Goal: Task Accomplishment & Management: Use online tool/utility

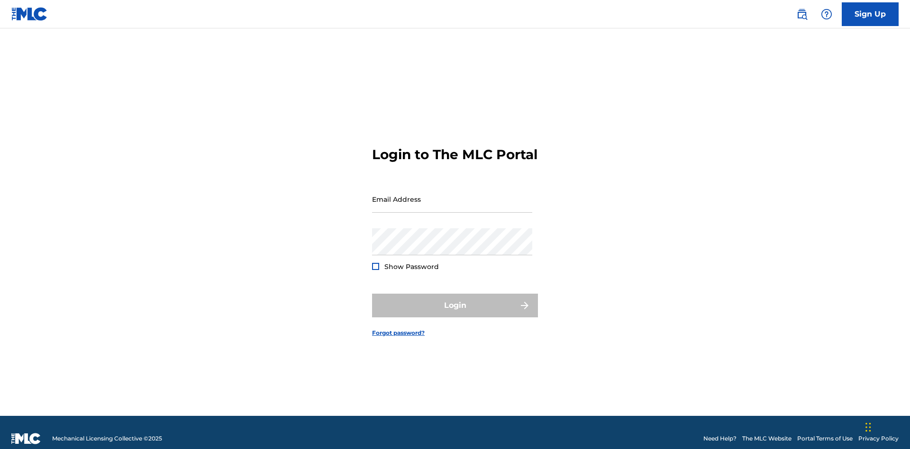
scroll to position [12, 0]
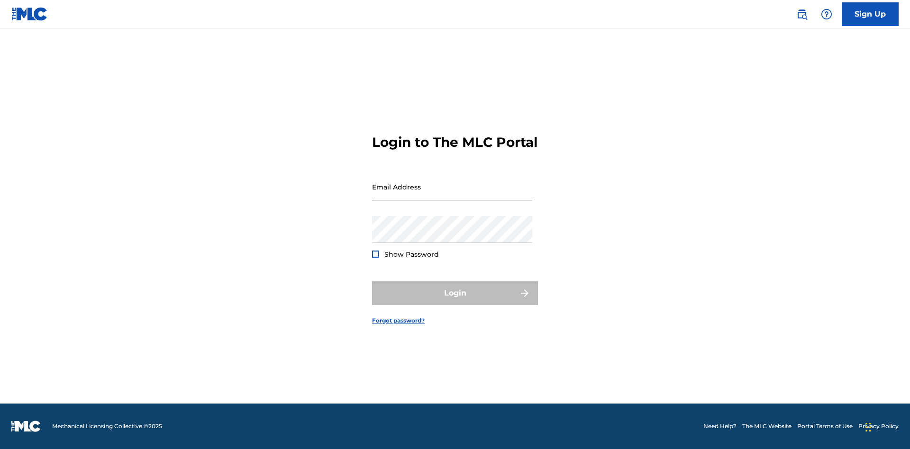
click at [452, 195] on input "Email Address" at bounding box center [452, 187] width 160 height 27
type input "[EMAIL_ADDRESS][DOMAIN_NAME]"
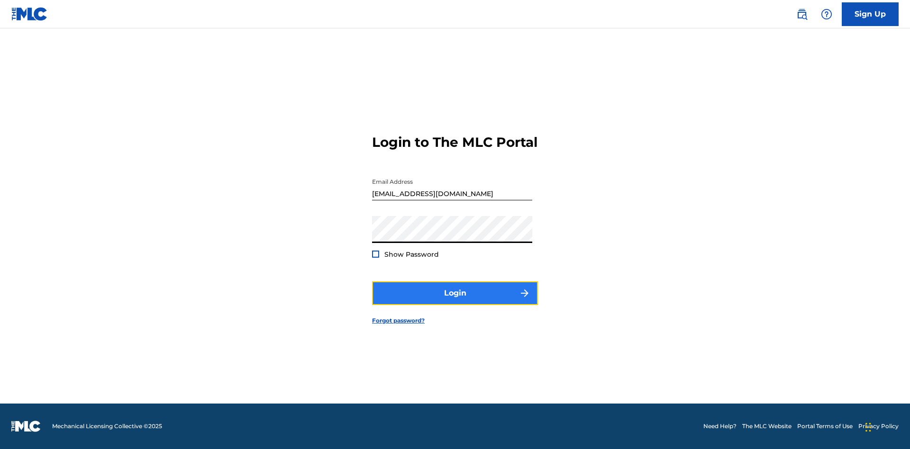
click at [455, 302] on button "Login" at bounding box center [455, 294] width 166 height 24
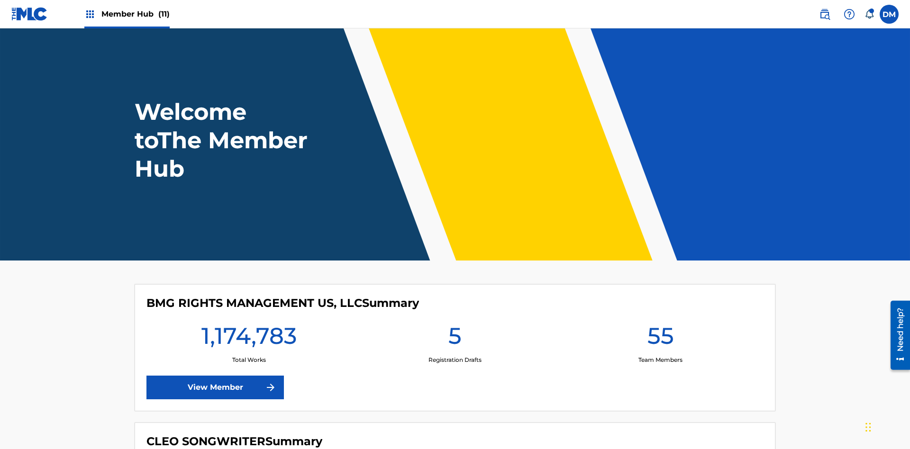
click at [135, 14] on span "Member Hub (11)" at bounding box center [135, 14] width 68 height 11
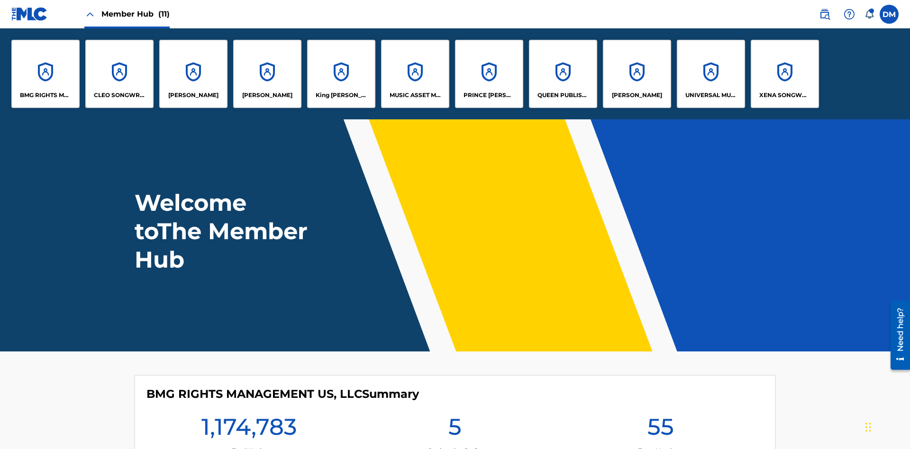
scroll to position [34, 0]
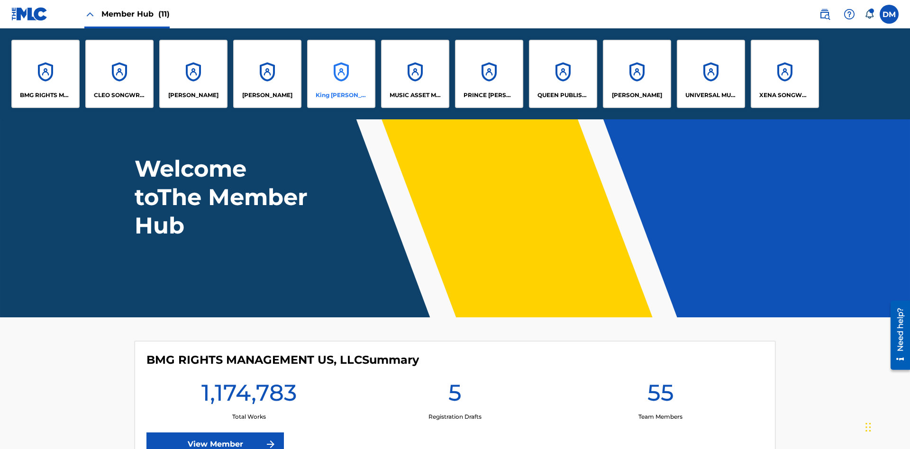
click at [341, 95] on p "King [PERSON_NAME]" at bounding box center [342, 95] width 52 height 9
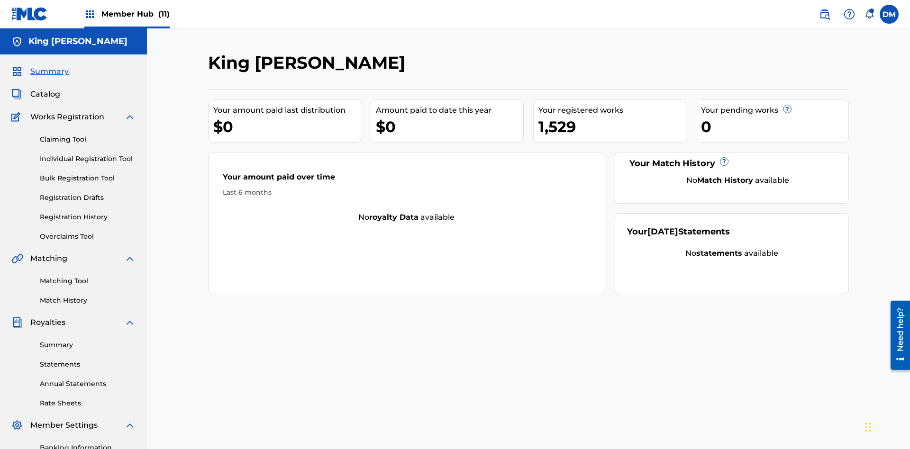
scroll to position [138, 0]
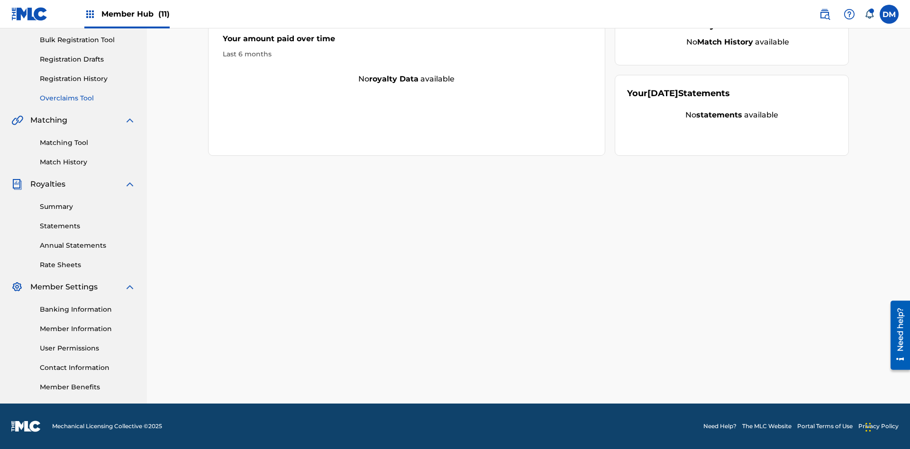
click at [88, 98] on link "Overclaims Tool" at bounding box center [88, 98] width 96 height 10
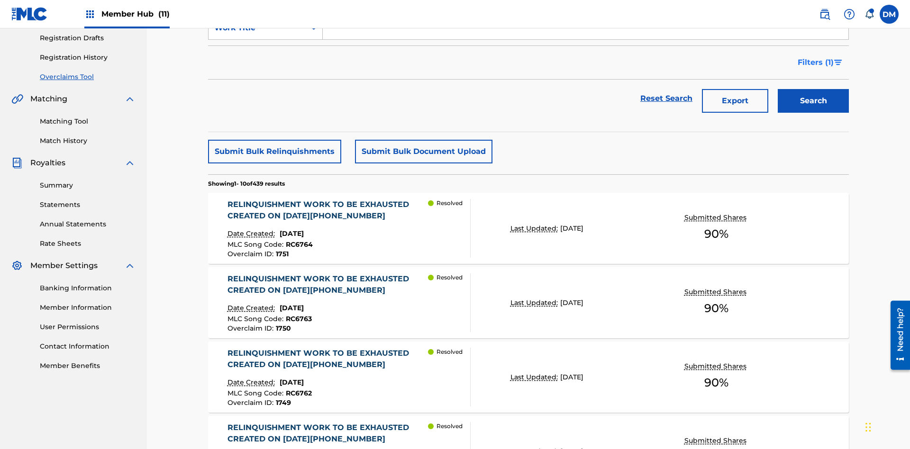
click at [815, 63] on span "Filters ( 1 )" at bounding box center [816, 62] width 36 height 11
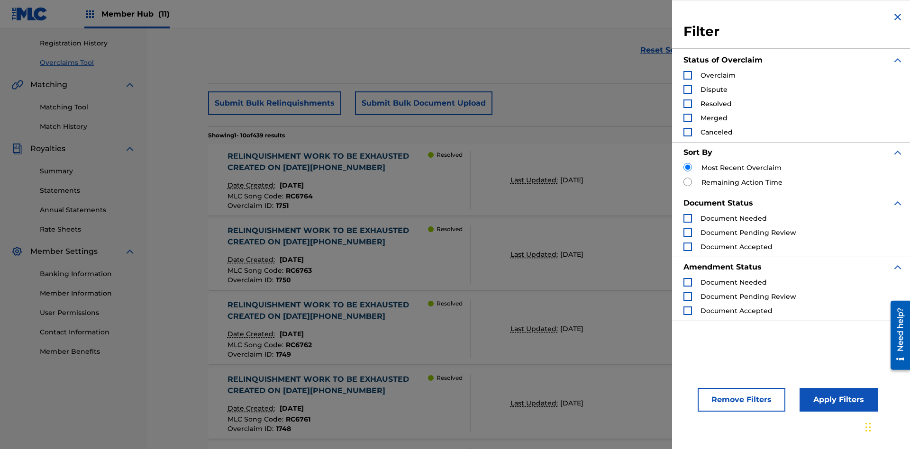
click at [688, 75] on div "Search Form" at bounding box center [688, 75] width 9 height 9
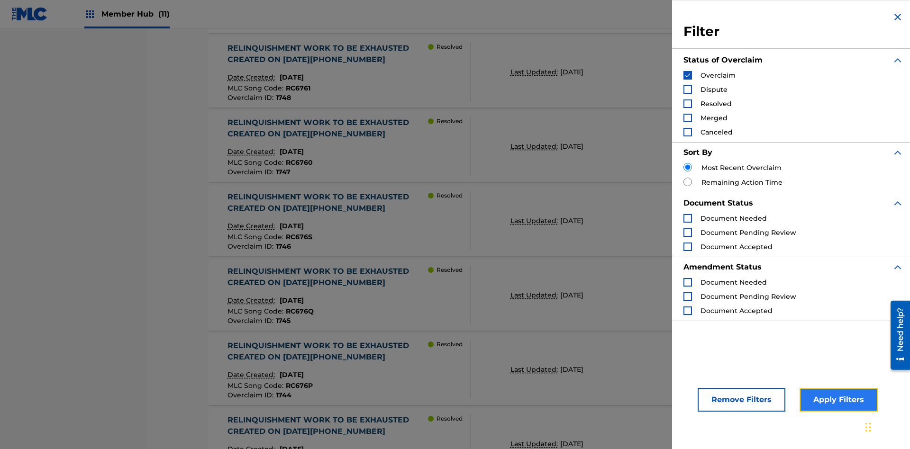
click at [837, 400] on button "Apply Filters" at bounding box center [839, 400] width 78 height 24
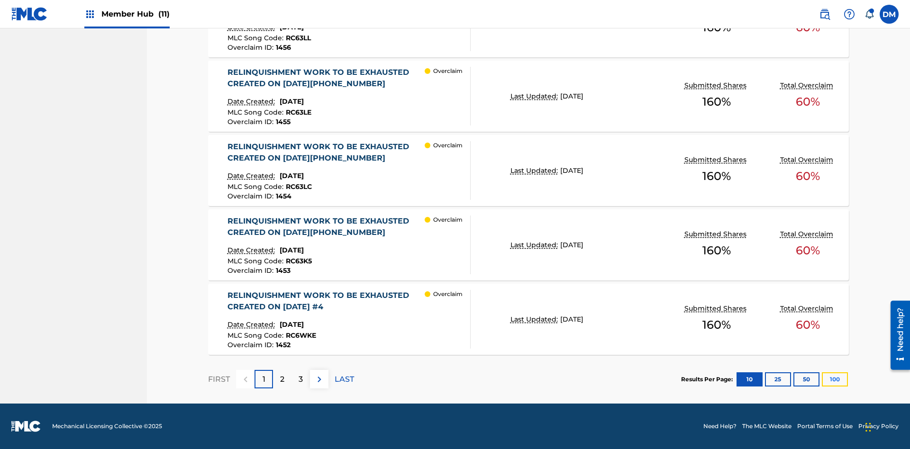
click at [835, 379] on button "100" at bounding box center [835, 380] width 26 height 14
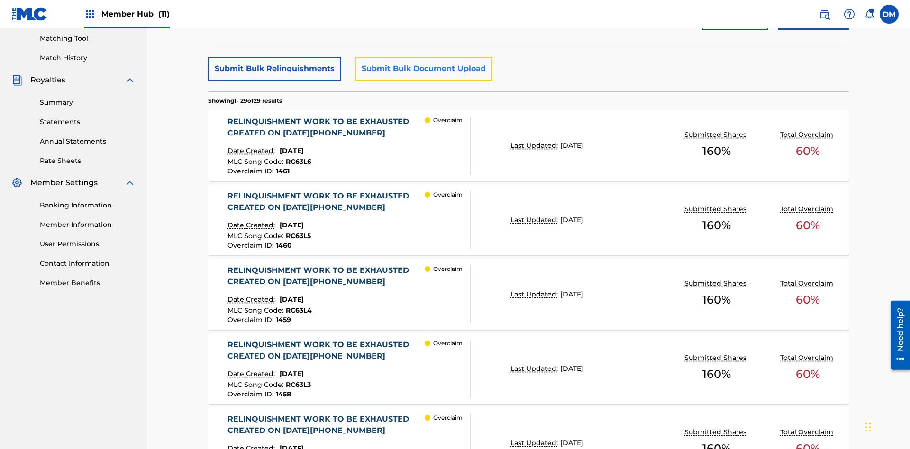
click at [422, 69] on button "Submit Bulk Document Upload" at bounding box center [423, 69] width 137 height 24
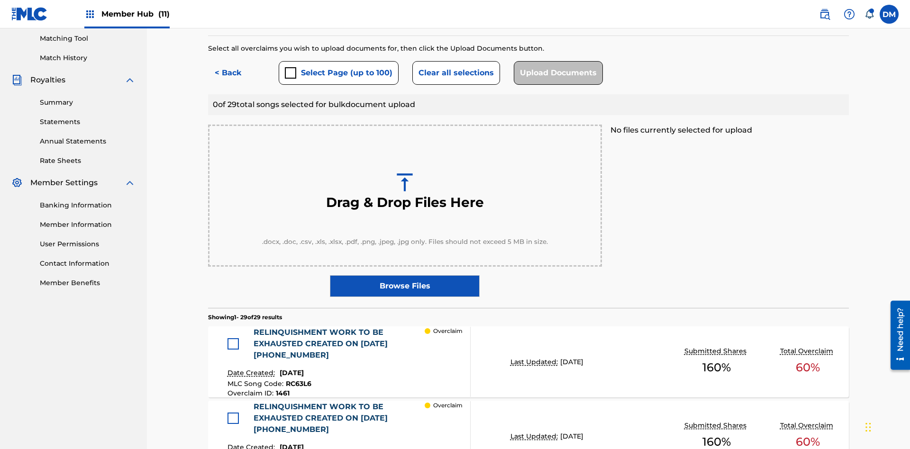
scroll to position [247, 0]
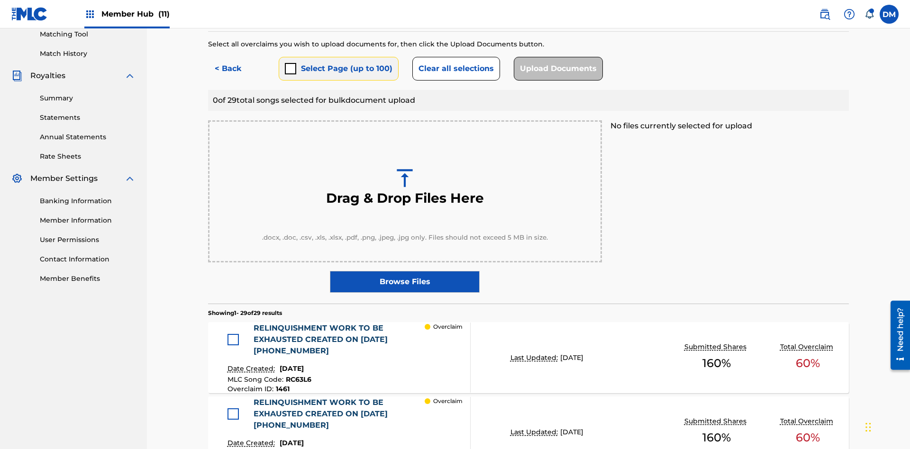
click at [338, 69] on button "Select Page (up to 100)" at bounding box center [339, 69] width 120 height 24
click at [455, 69] on button "Clear all selections" at bounding box center [456, 69] width 88 height 24
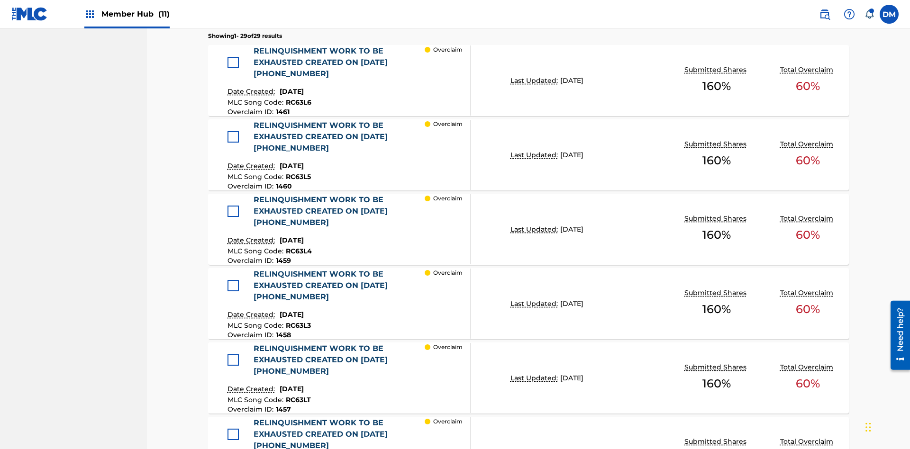
click at [236, 63] on div at bounding box center [233, 62] width 11 height 11
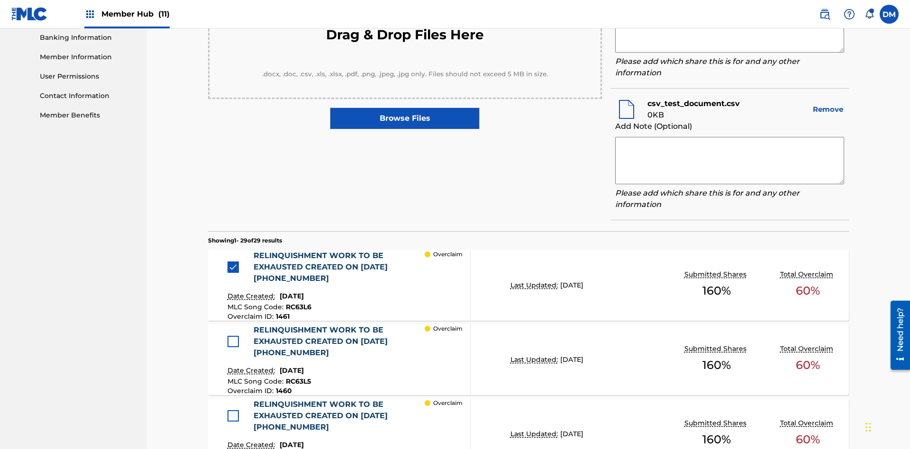
scroll to position [359, 0]
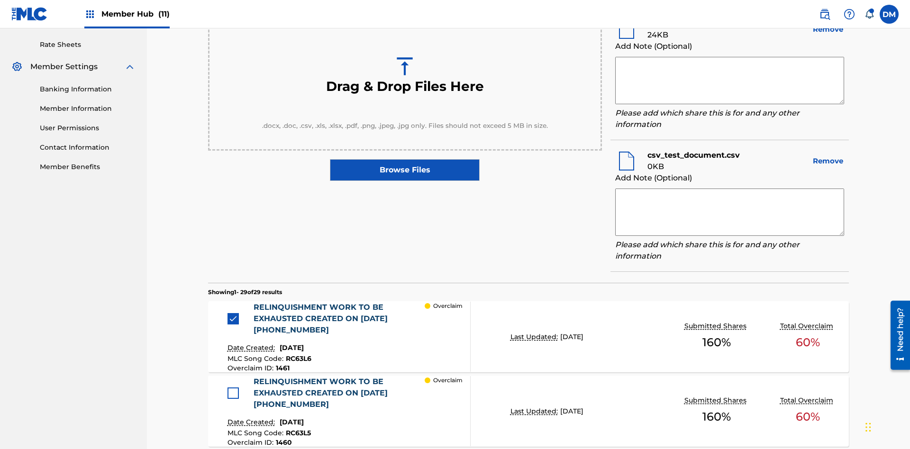
click at [730, 81] on textarea at bounding box center [729, 80] width 229 height 47
type textarea "2025.09.24.04.25.31"
click at [730, 210] on textarea at bounding box center [729, 212] width 229 height 47
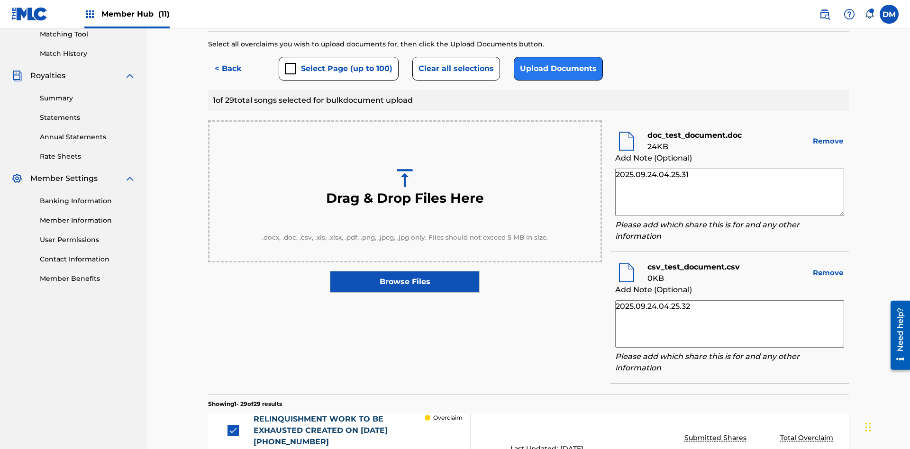
type textarea "2025.09.24.04.25.32"
click at [556, 69] on button "Upload Documents" at bounding box center [558, 69] width 89 height 24
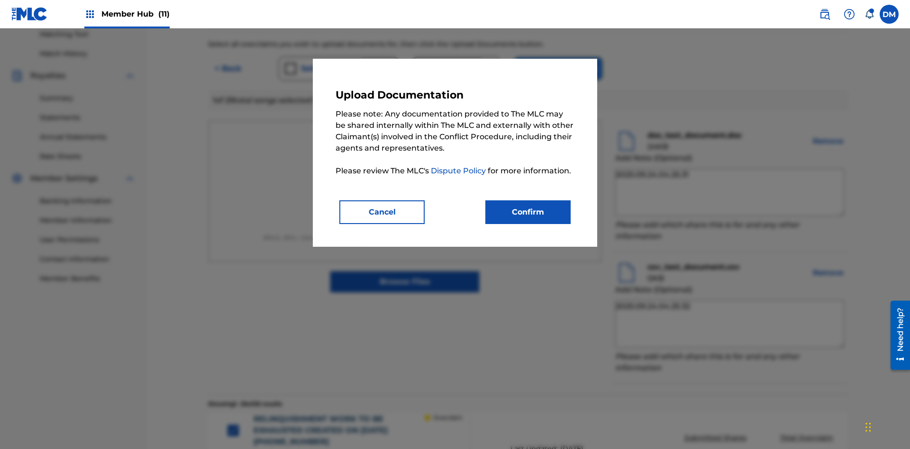
scroll to position [390, 0]
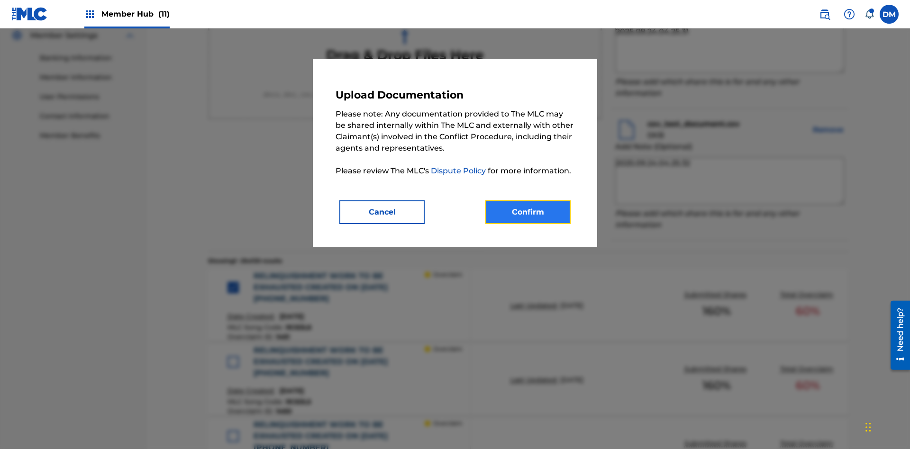
click at [528, 212] on button "Confirm" at bounding box center [527, 213] width 85 height 24
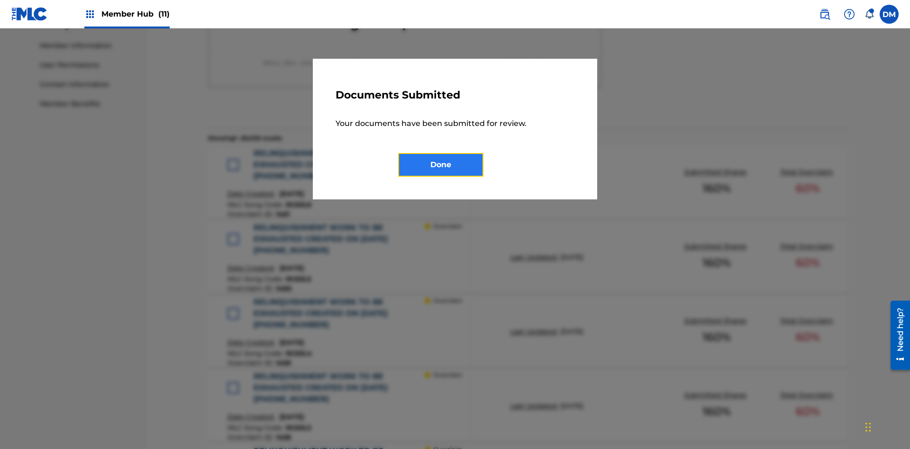
click at [441, 165] on button "Done" at bounding box center [440, 165] width 85 height 24
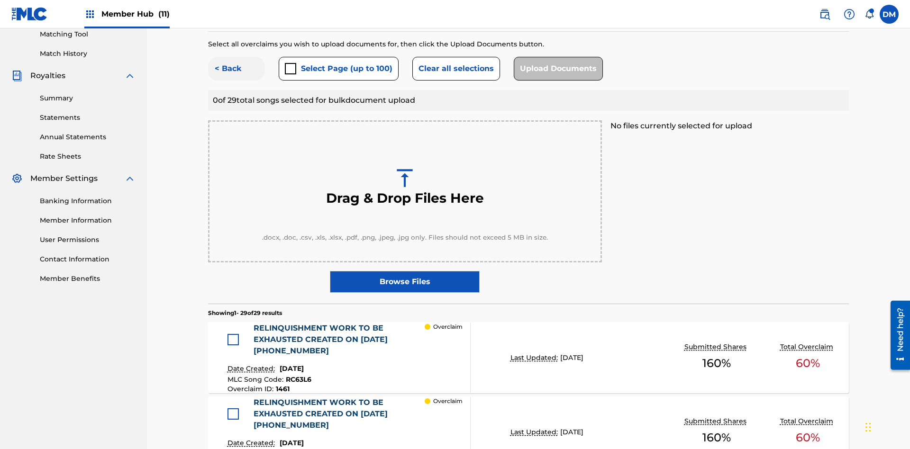
click at [237, 69] on button "< Back" at bounding box center [236, 69] width 57 height 24
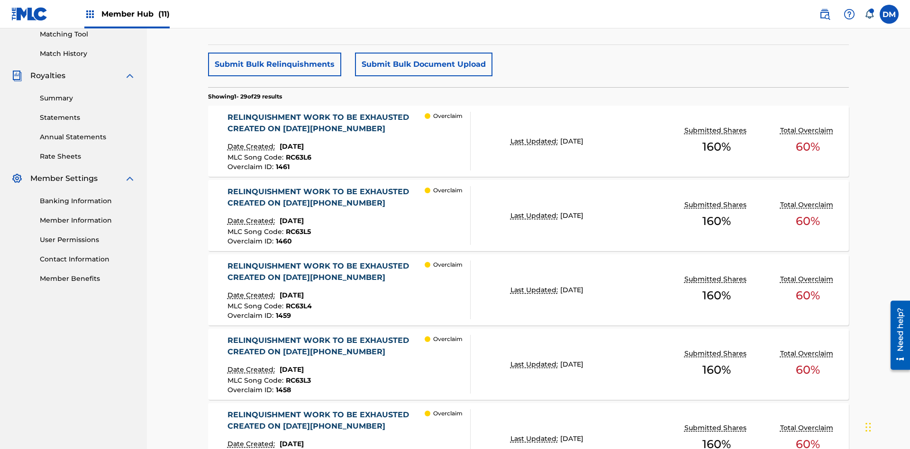
scroll to position [296, 0]
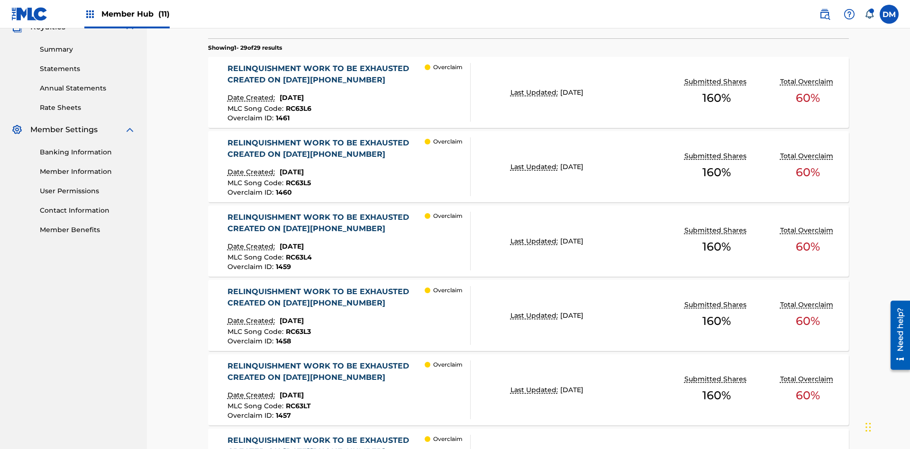
click at [529, 92] on p "Last Updated:" at bounding box center [536, 93] width 50 height 10
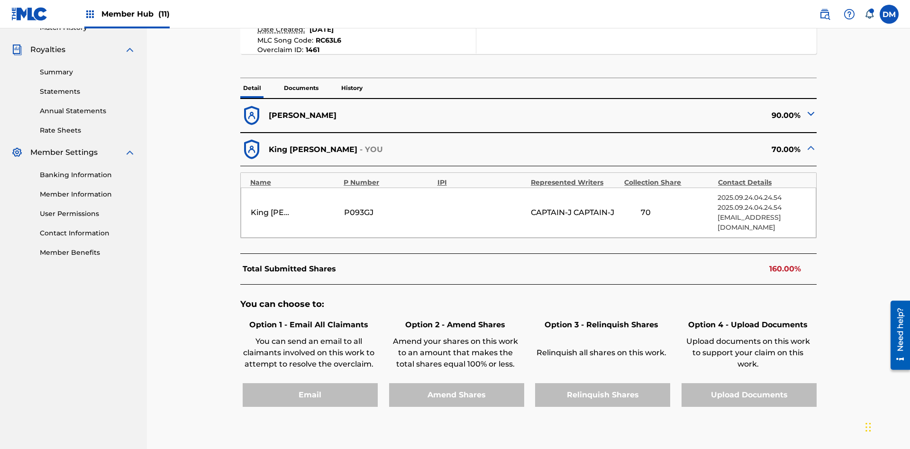
click at [301, 78] on p "Documents" at bounding box center [301, 88] width 40 height 20
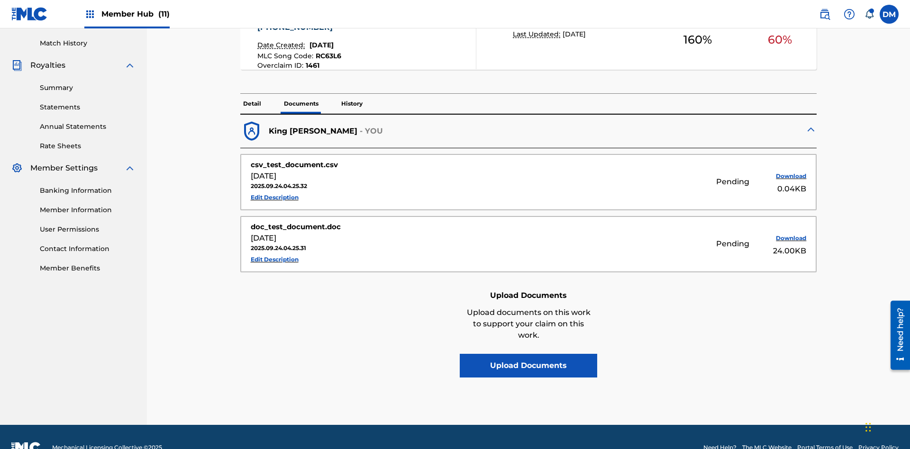
click at [351, 94] on p "History" at bounding box center [351, 104] width 27 height 20
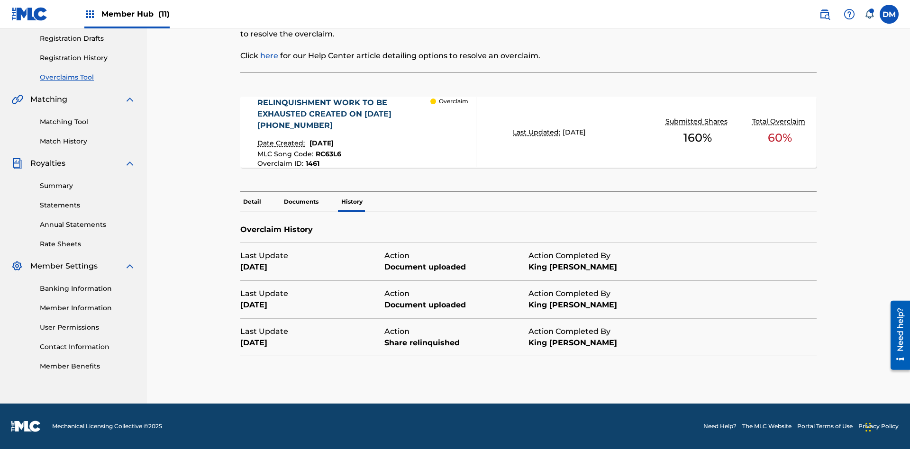
scroll to position [138, 0]
